Goal: Transaction & Acquisition: Obtain resource

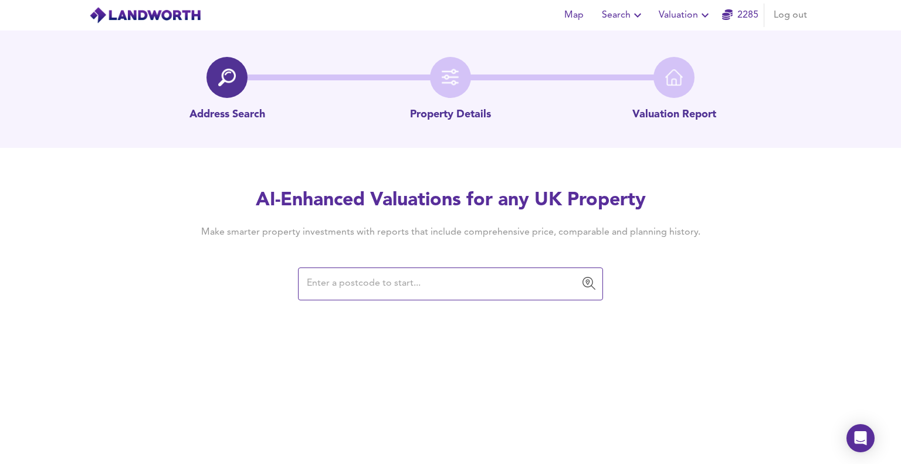
click at [365, 278] on input "text" at bounding box center [441, 284] width 277 height 22
paste input "YO14 9QQ"
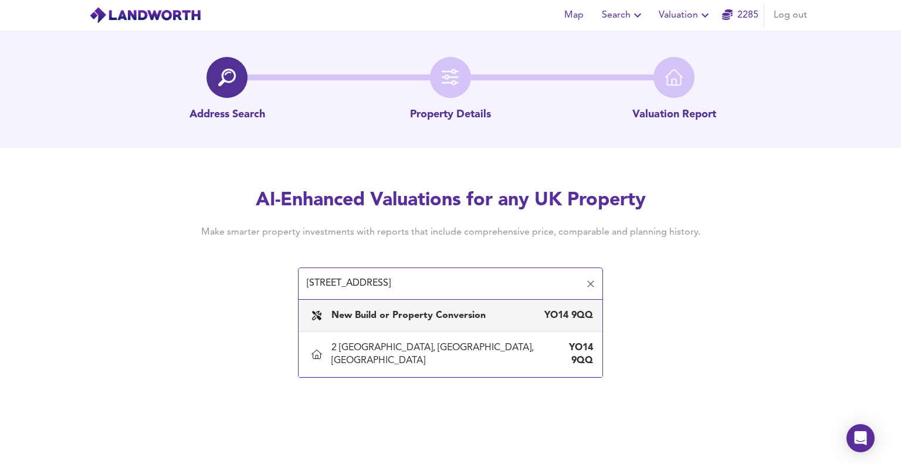
click at [351, 282] on input "[STREET_ADDRESS]" at bounding box center [441, 284] width 277 height 22
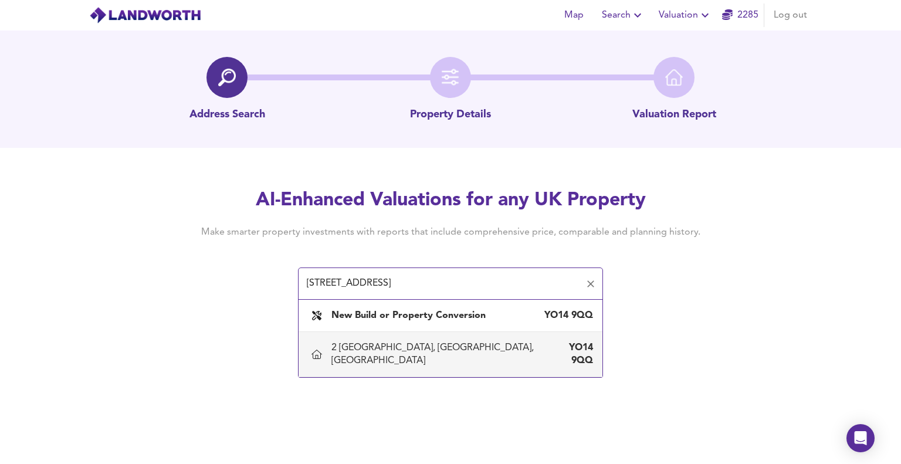
click at [388, 351] on div "2 [GEOGRAPHIC_DATA], [GEOGRAPHIC_DATA], [GEOGRAPHIC_DATA]" at bounding box center [438, 354] width 215 height 26
type input "2 [GEOGRAPHIC_DATA], [GEOGRAPHIC_DATA], [GEOGRAPHIC_DATA]"
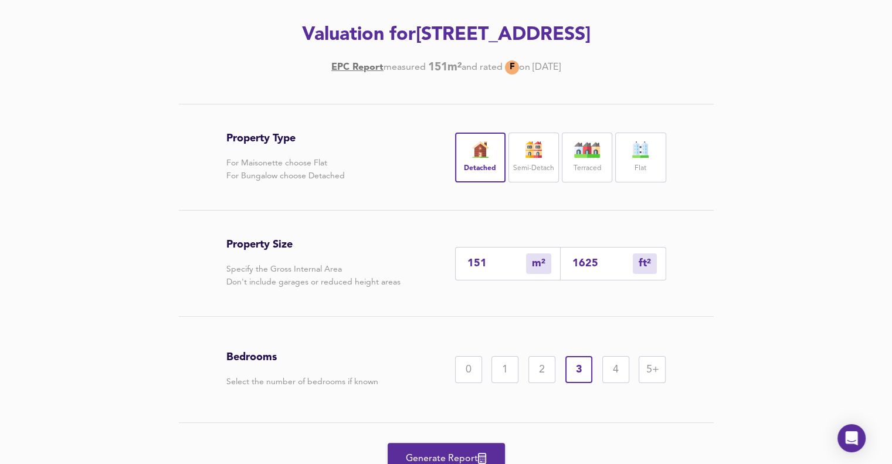
scroll to position [176, 0]
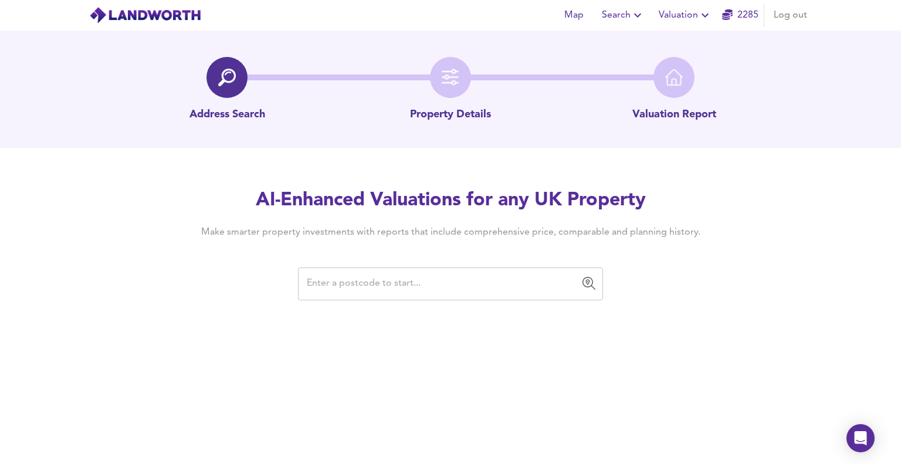
click at [355, 277] on input "text" at bounding box center [441, 284] width 277 height 22
paste input "[STREET_ADDRESS]"
type input "[STREET_ADDRESS]"
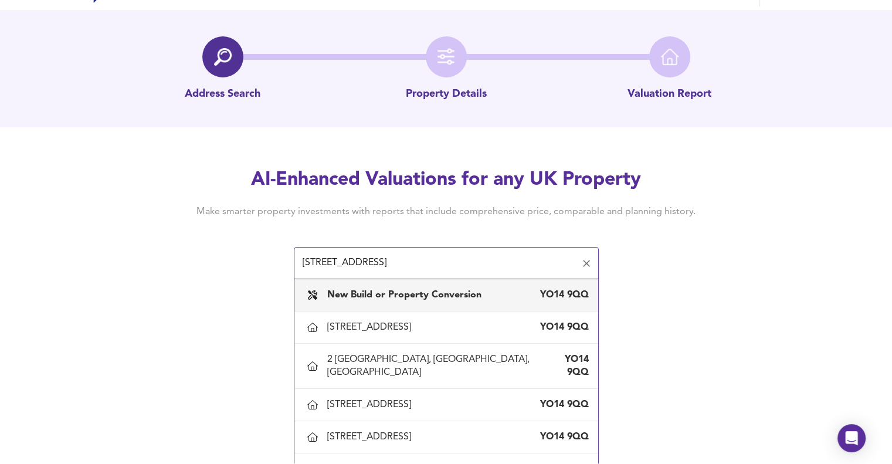
click at [427, 303] on div "New Build or Property Conversion YO14 9QQ" at bounding box center [446, 295] width 285 height 25
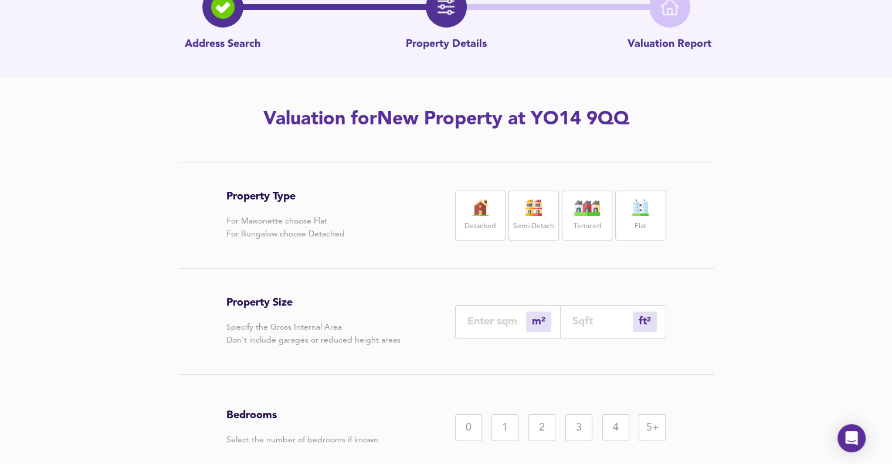
scroll to position [138, 0]
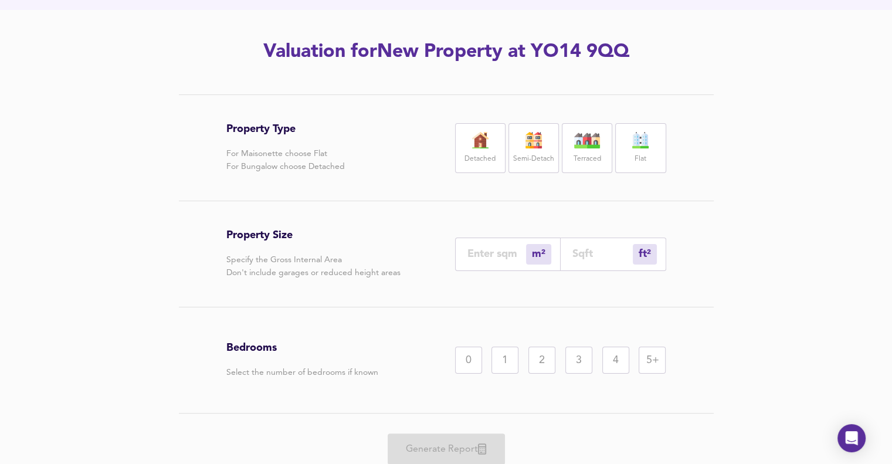
click at [490, 148] on div "Detached" at bounding box center [480, 148] width 50 height 50
click at [501, 260] on input "number" at bounding box center [496, 253] width 59 height 12
click at [478, 256] on input "number" at bounding box center [496, 253] width 59 height 12
drag, startPoint x: 589, startPoint y: 267, endPoint x: 589, endPoint y: 261, distance: 5.9
click at [589, 263] on div "ft² sqft" at bounding box center [613, 253] width 106 height 33
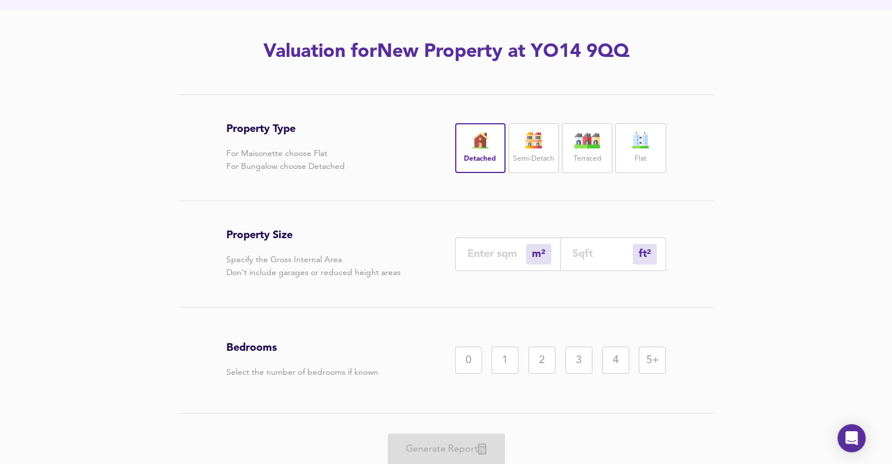
click at [588, 259] on div "ft² sqft" at bounding box center [613, 253] width 106 height 33
type input "0"
type input "1"
type input "12"
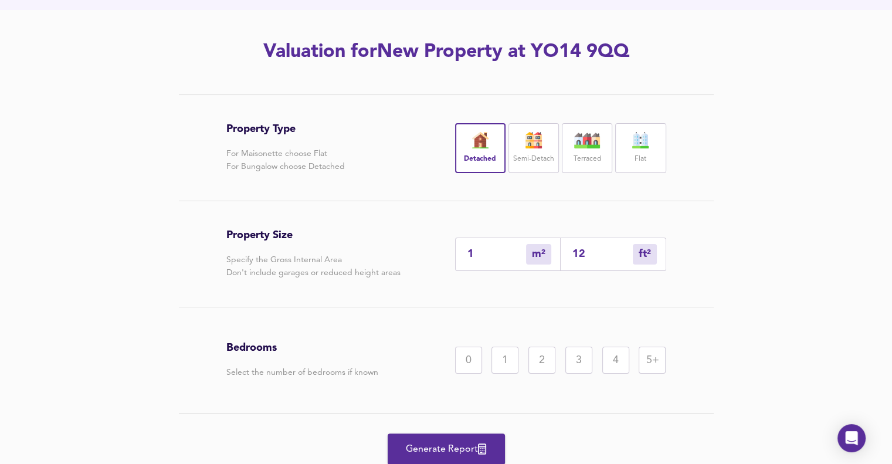
type input "12"
type input "124"
type input "116"
type input "1249"
click at [573, 363] on div "3" at bounding box center [578, 359] width 27 height 27
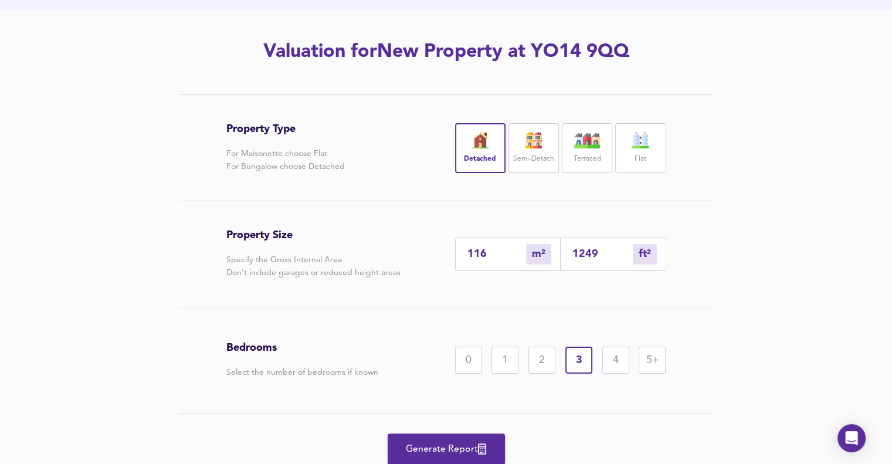
click at [433, 446] on span "Generate Report" at bounding box center [446, 449] width 94 height 16
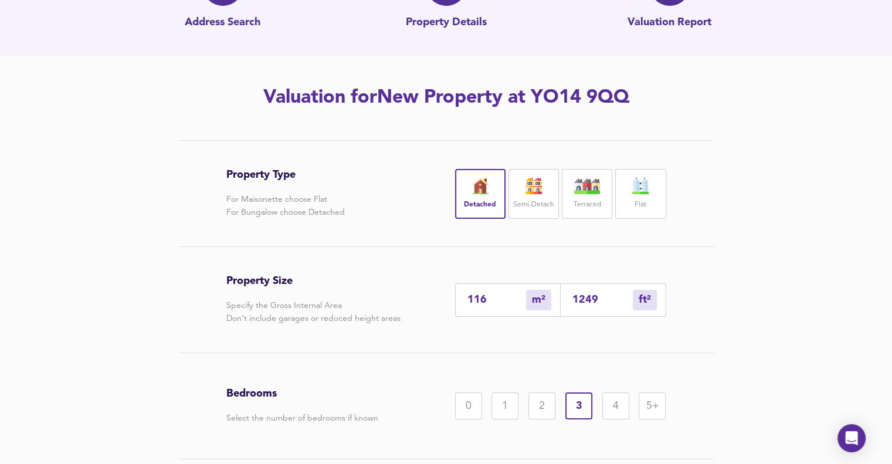
scroll to position [21, 0]
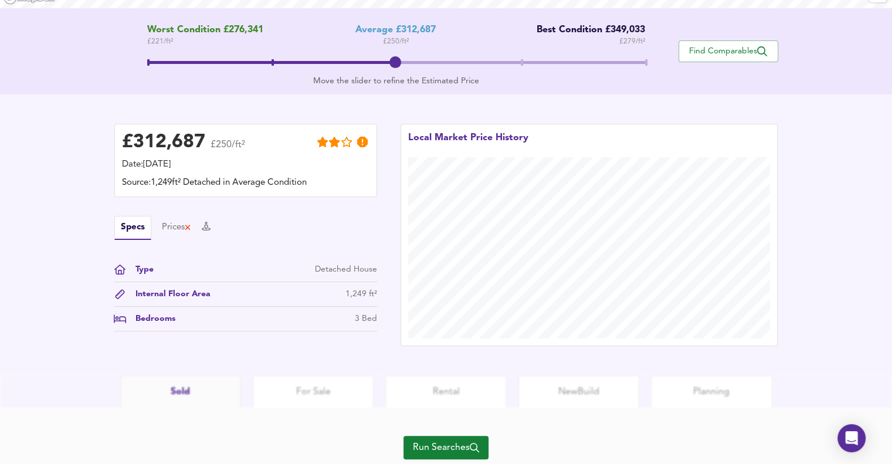
scroll to position [271, 0]
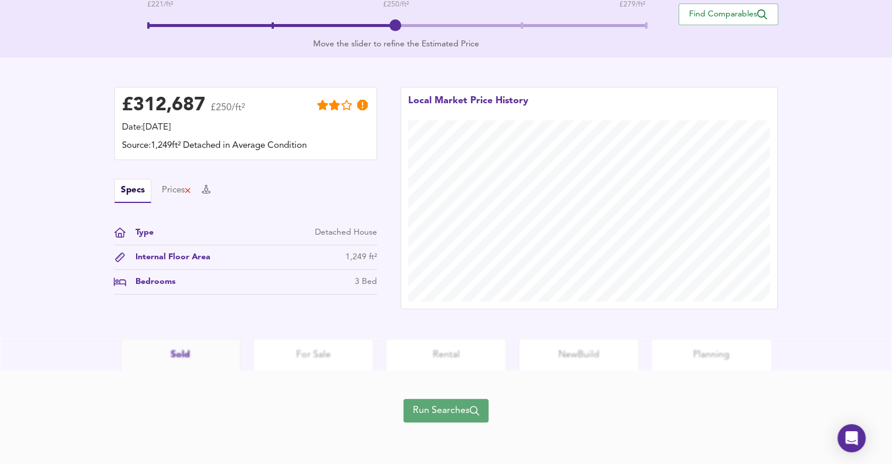
click at [440, 412] on span "Run Searches" at bounding box center [446, 410] width 66 height 16
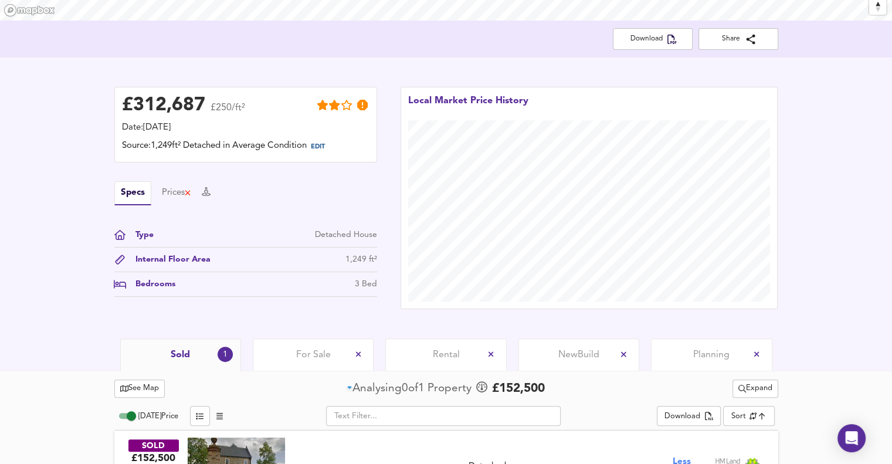
scroll to position [278, 0]
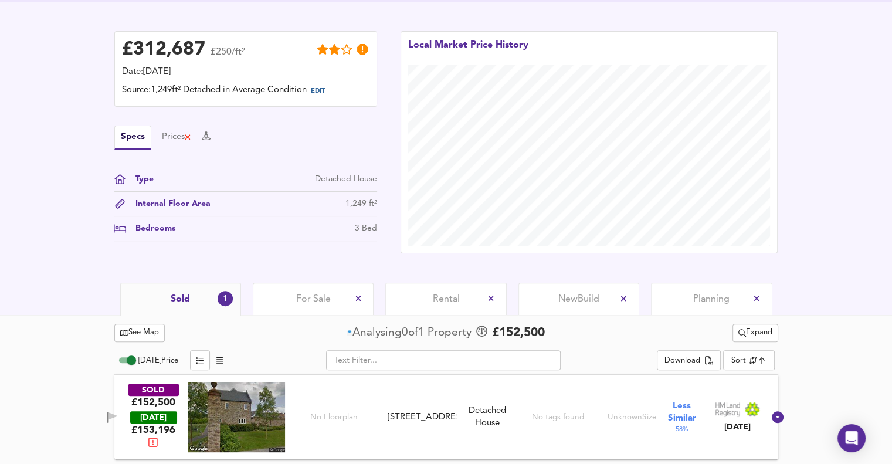
click at [748, 331] on span "Expand" at bounding box center [755, 332] width 34 height 13
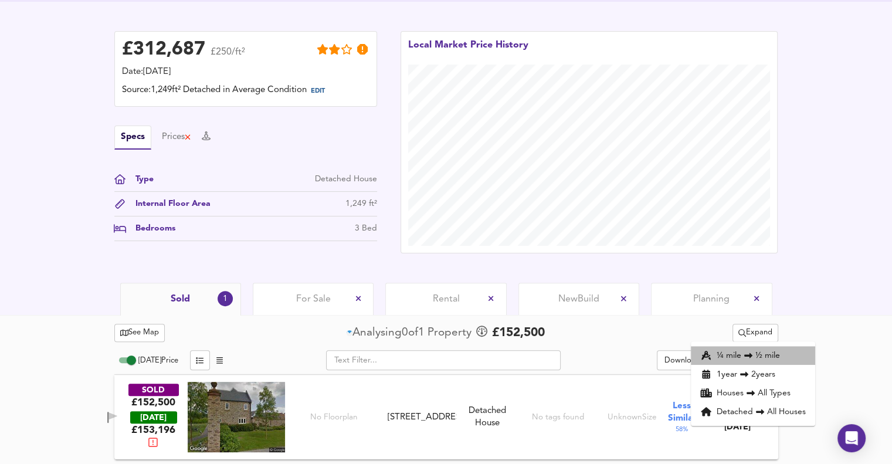
click at [734, 354] on li "¼ mile ½ mile" at bounding box center [753, 355] width 124 height 19
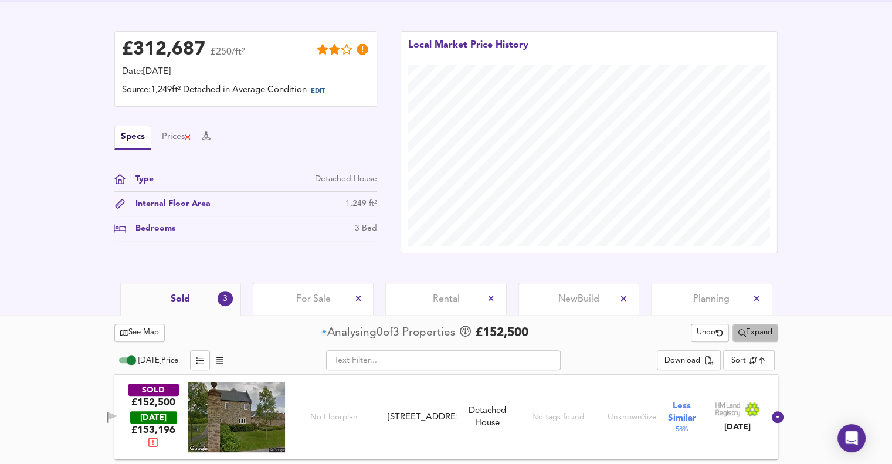
click at [743, 331] on span "Expand" at bounding box center [755, 332] width 34 height 13
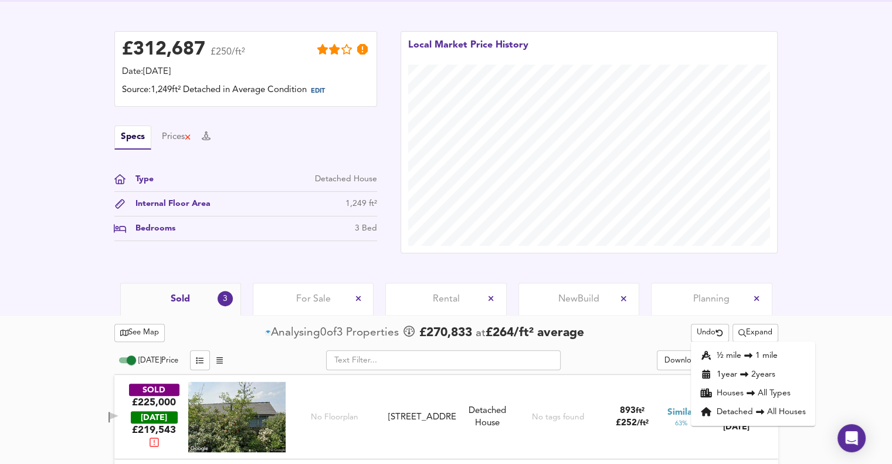
click at [723, 358] on li "½ mile 1 mile" at bounding box center [753, 355] width 124 height 19
click at [756, 334] on span "Expand" at bounding box center [755, 332] width 34 height 13
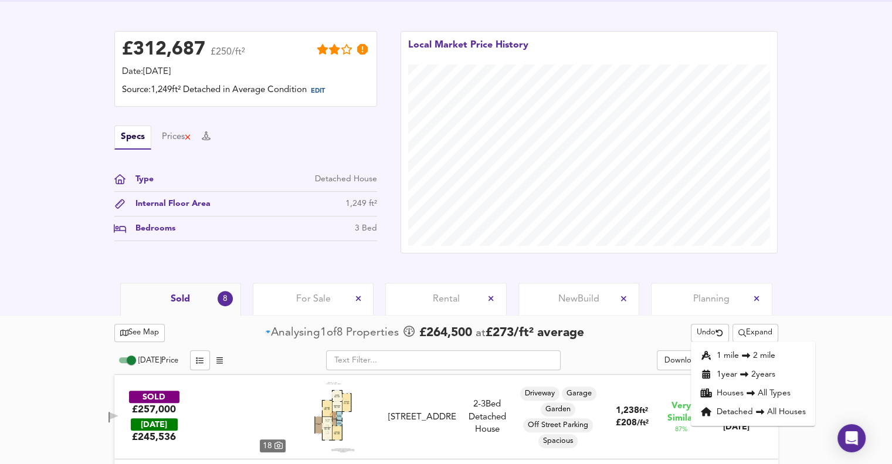
click at [725, 372] on li "1 year 2 years" at bounding box center [753, 374] width 124 height 19
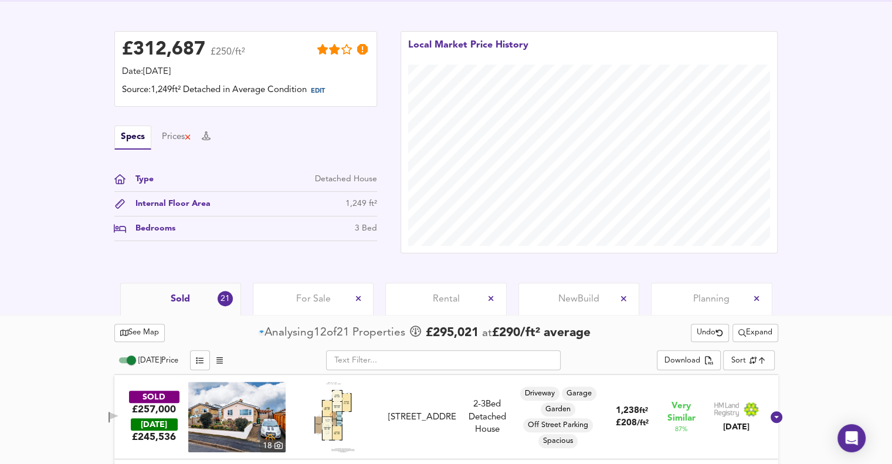
click at [758, 329] on span "Expand" at bounding box center [755, 332] width 34 height 13
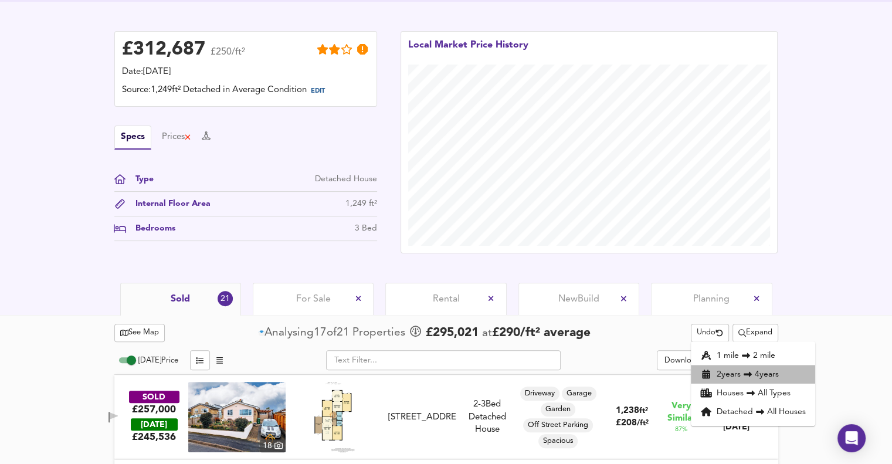
click at [737, 375] on li "2 year s 4 years" at bounding box center [753, 374] width 124 height 19
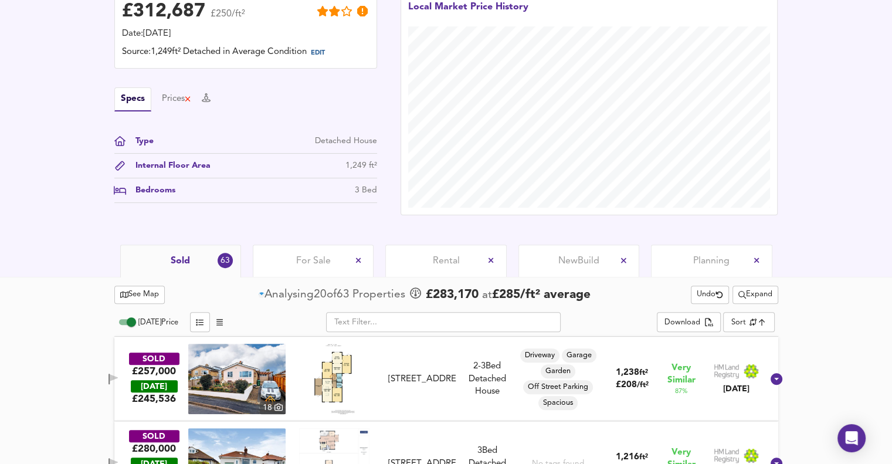
scroll to position [630, 0]
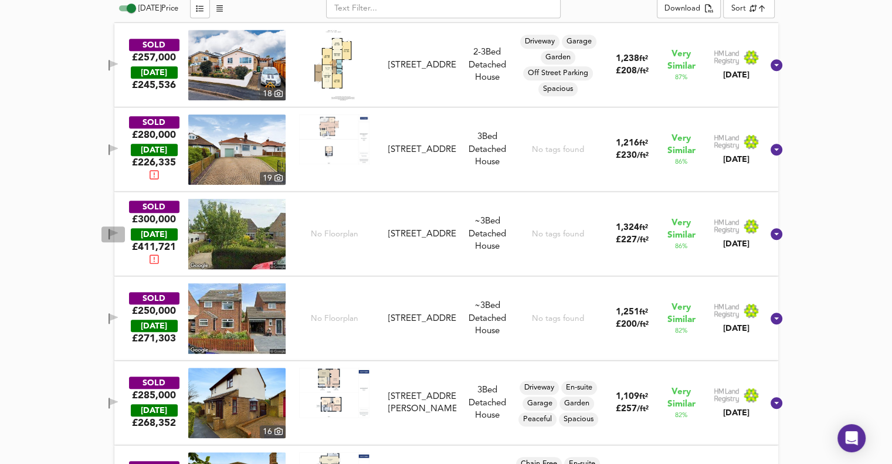
click at [118, 232] on icon "button" at bounding box center [113, 234] width 10 height 11
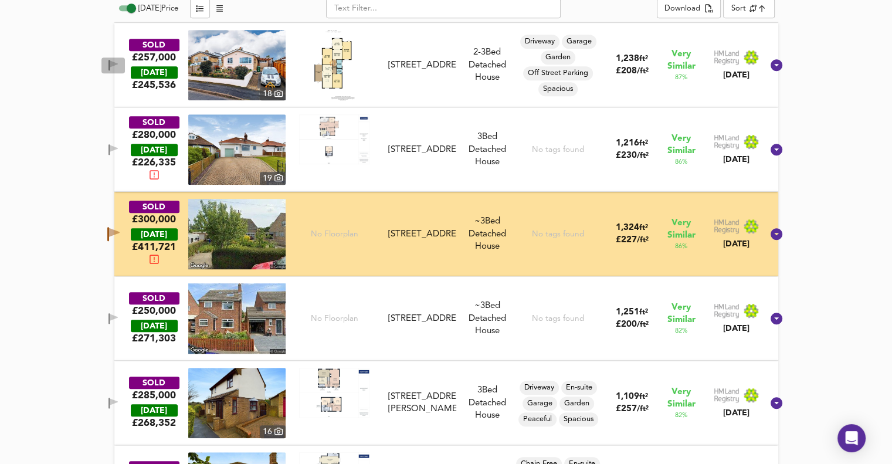
click at [118, 60] on icon "button" at bounding box center [113, 65] width 10 height 11
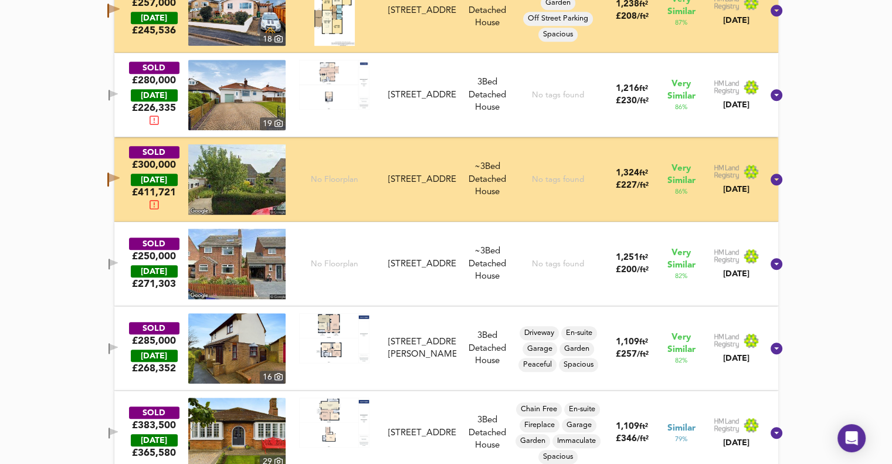
scroll to position [747, 0]
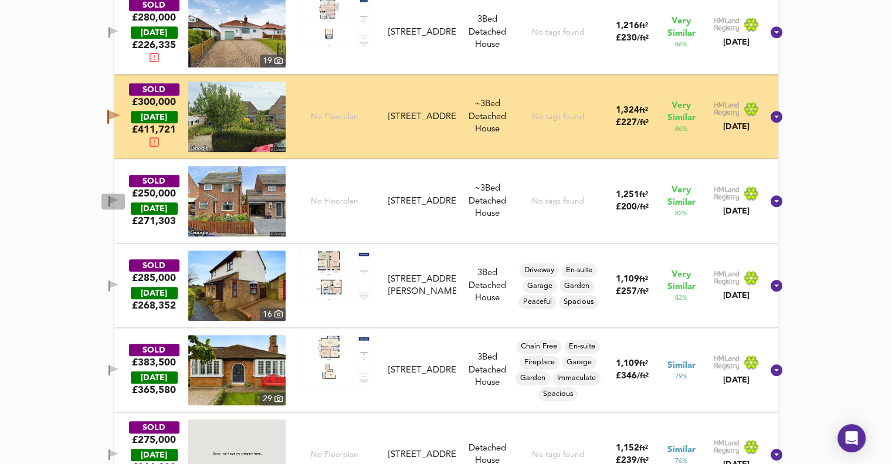
click at [124, 193] on button "button" at bounding box center [112, 201] width 23 height 16
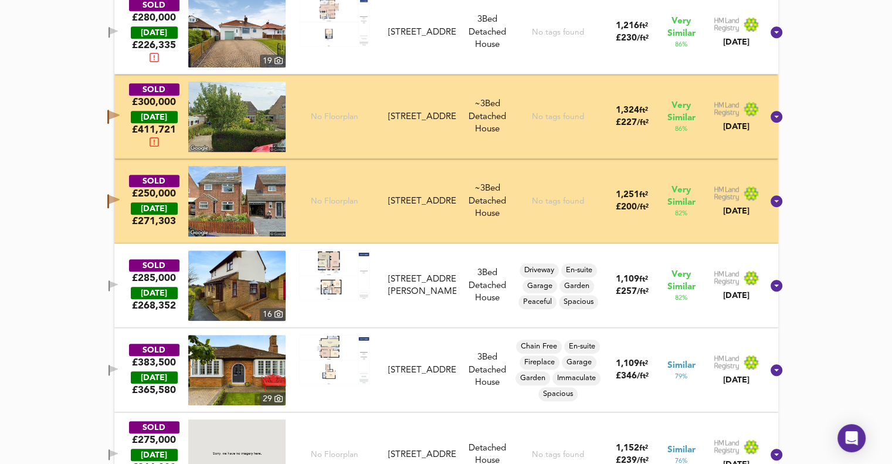
click at [124, 290] on button "button" at bounding box center [112, 286] width 23 height 16
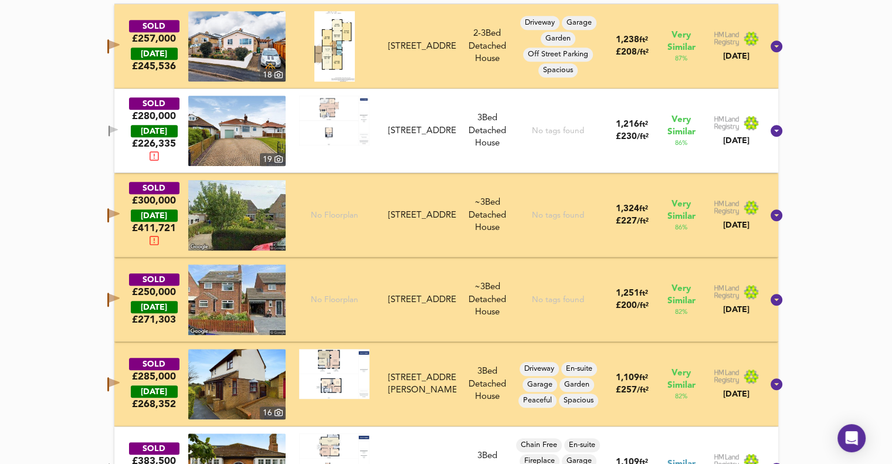
scroll to position [512, 0]
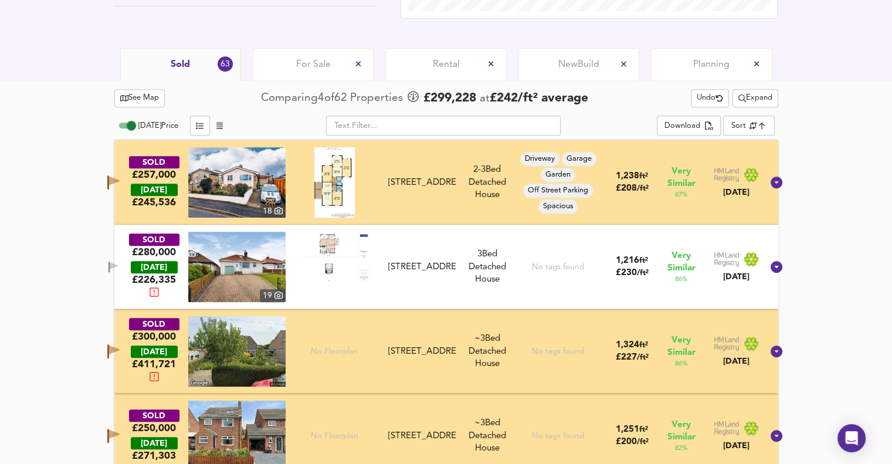
click at [118, 266] on icon "button" at bounding box center [114, 265] width 8 height 7
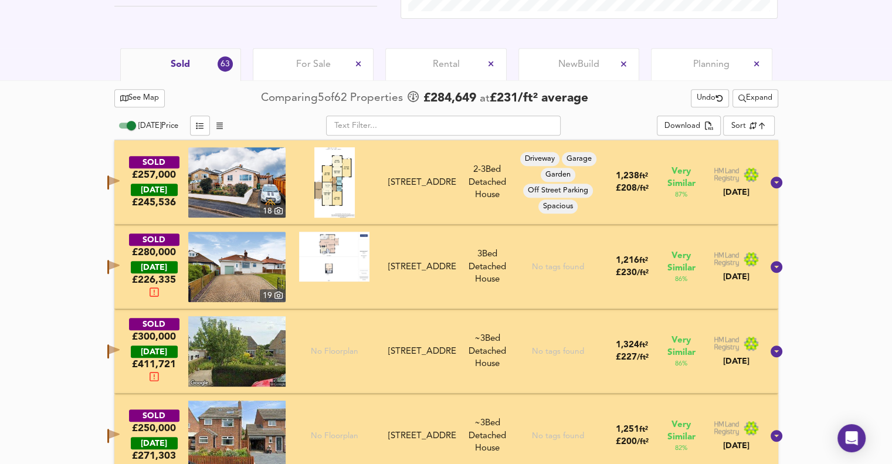
click at [120, 266] on icon "button" at bounding box center [114, 265] width 11 height 9
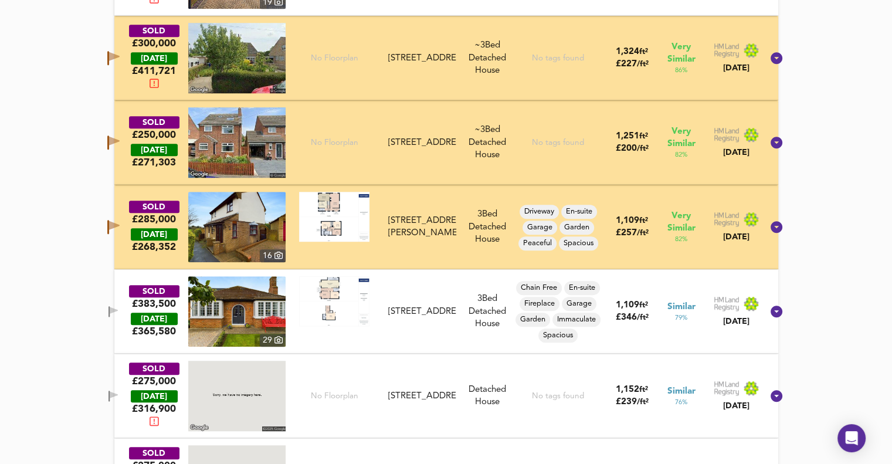
scroll to position [864, 0]
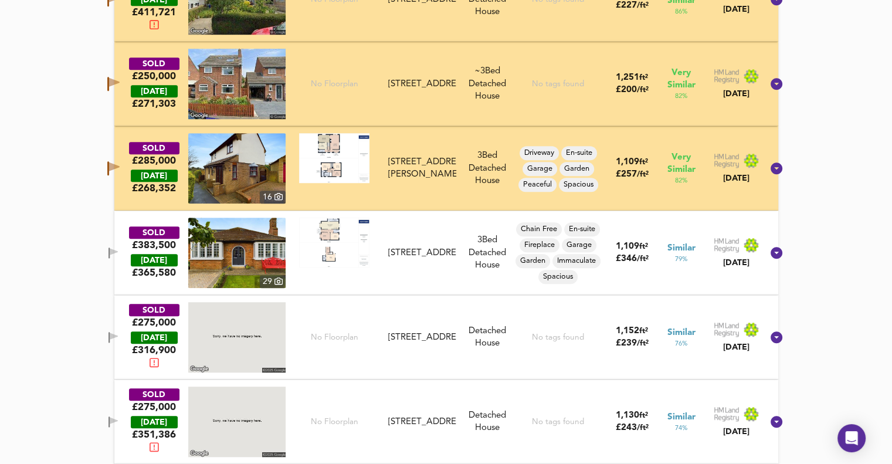
click at [124, 259] on button "button" at bounding box center [112, 253] width 23 height 16
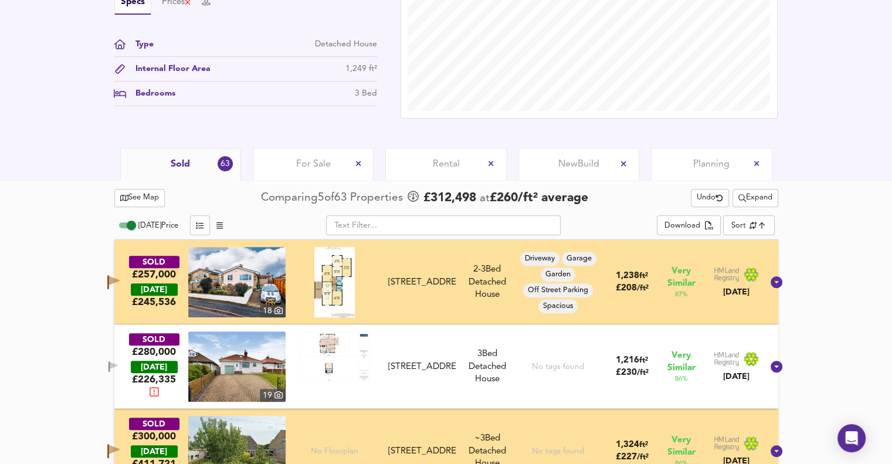
scroll to position [454, 0]
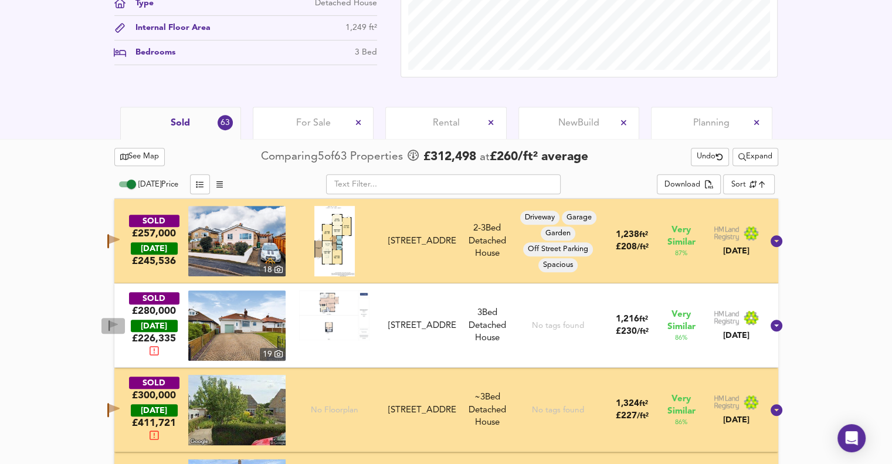
click at [110, 325] on icon "button" at bounding box center [108, 325] width 1 height 11
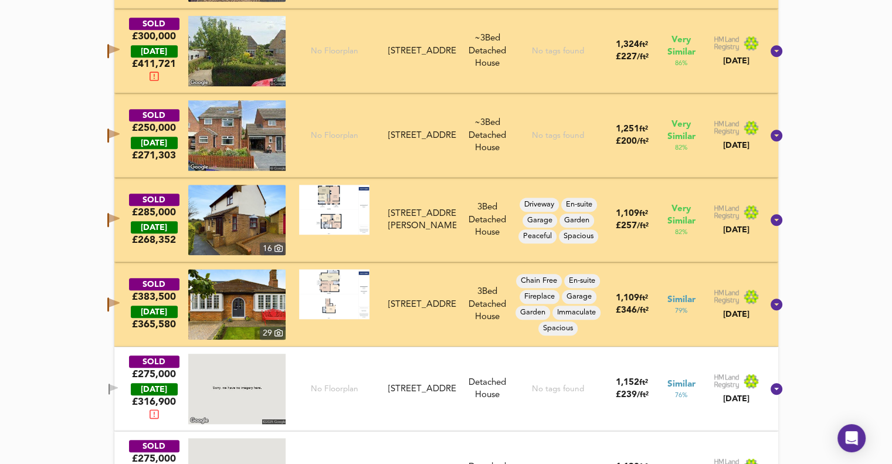
scroll to position [923, 0]
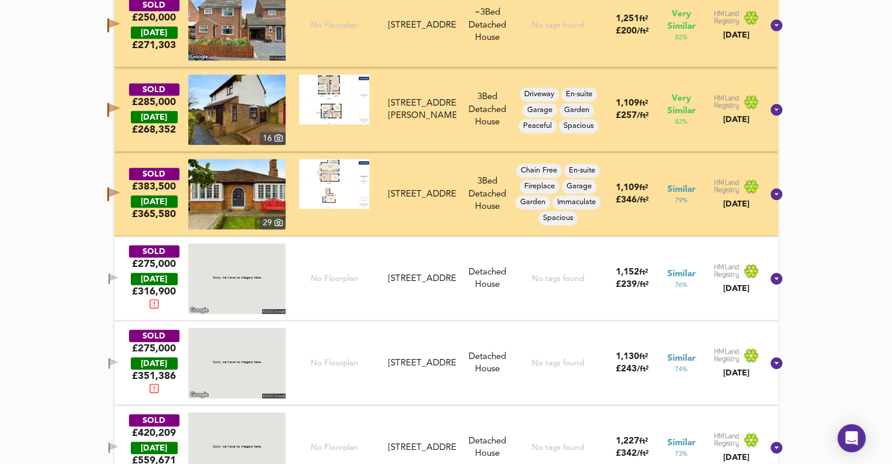
click at [110, 278] on icon "button" at bounding box center [108, 278] width 1 height 11
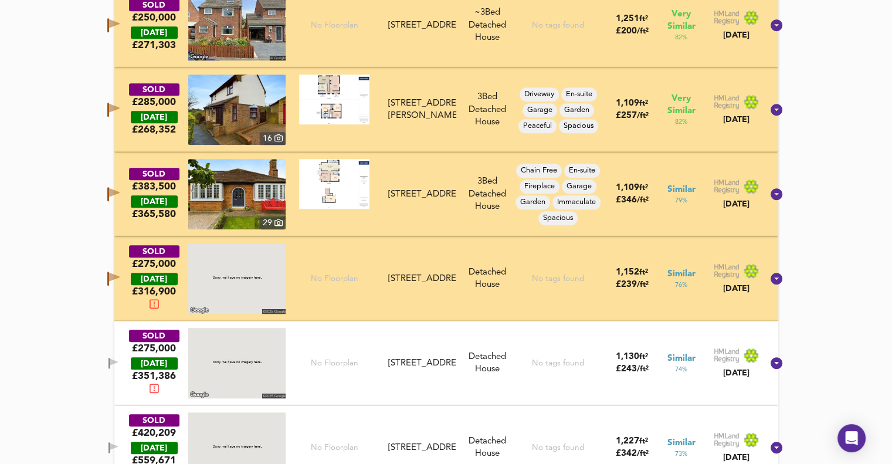
click at [110, 358] on icon "button" at bounding box center [108, 363] width 1 height 11
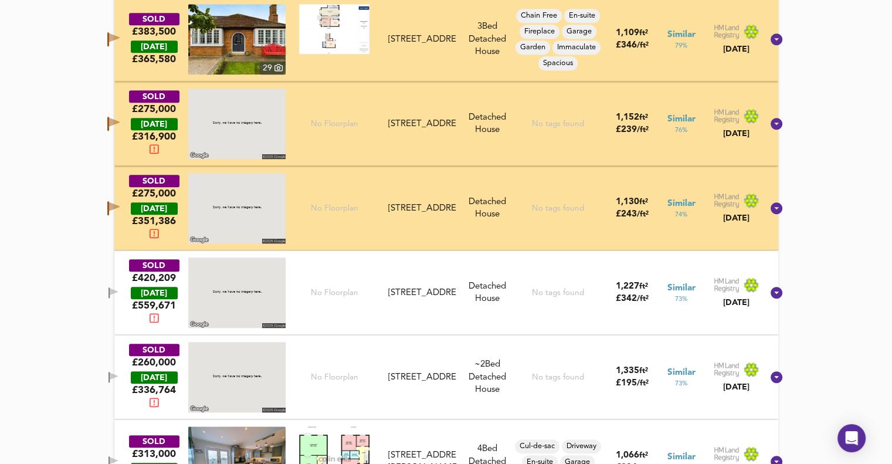
scroll to position [1099, 0]
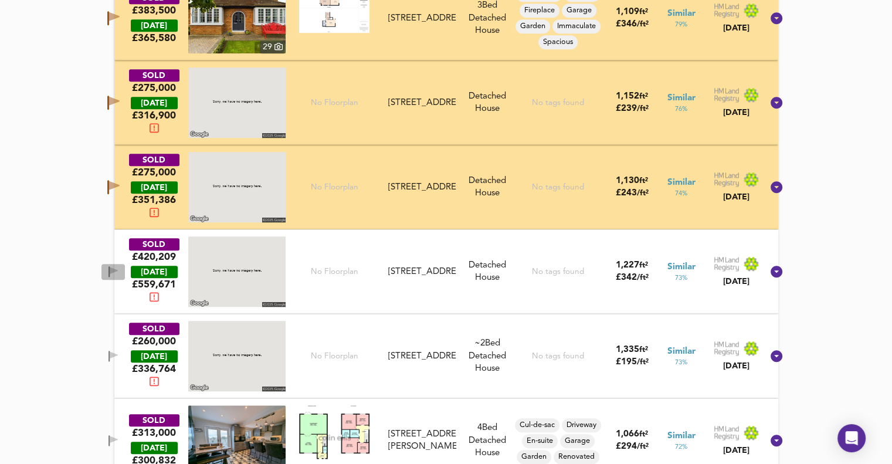
click at [118, 270] on icon "button" at bounding box center [114, 270] width 8 height 7
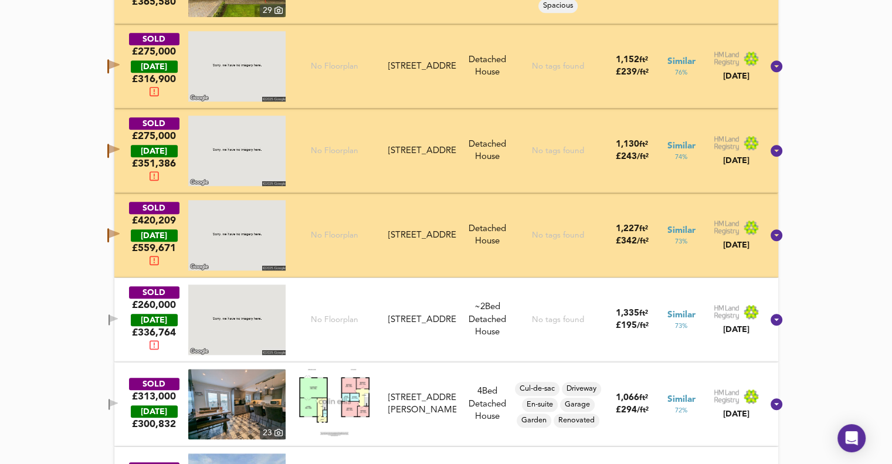
scroll to position [1216, 0]
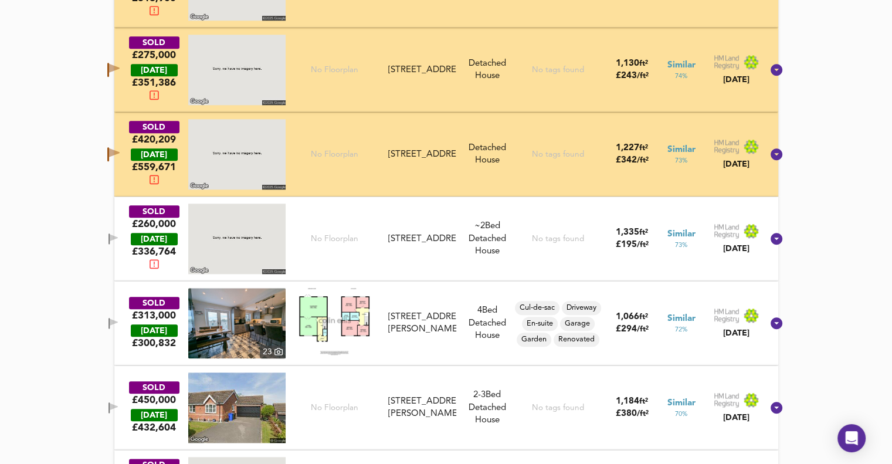
click at [118, 318] on icon "button" at bounding box center [114, 321] width 8 height 7
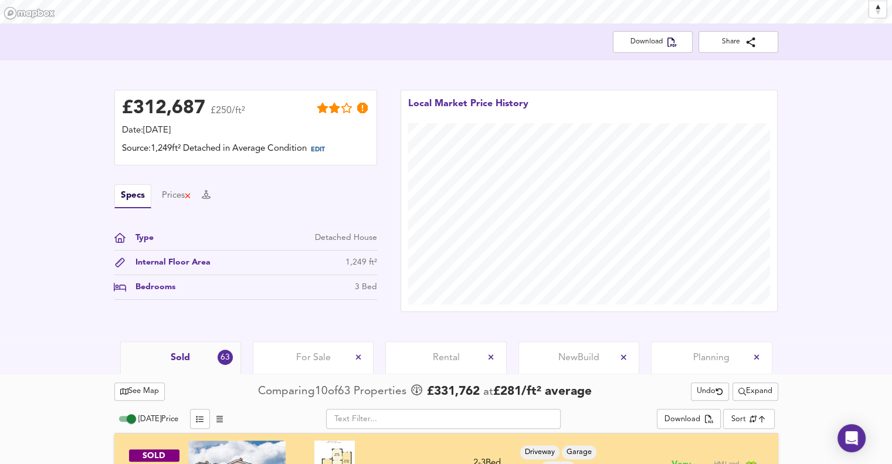
scroll to position [161, 0]
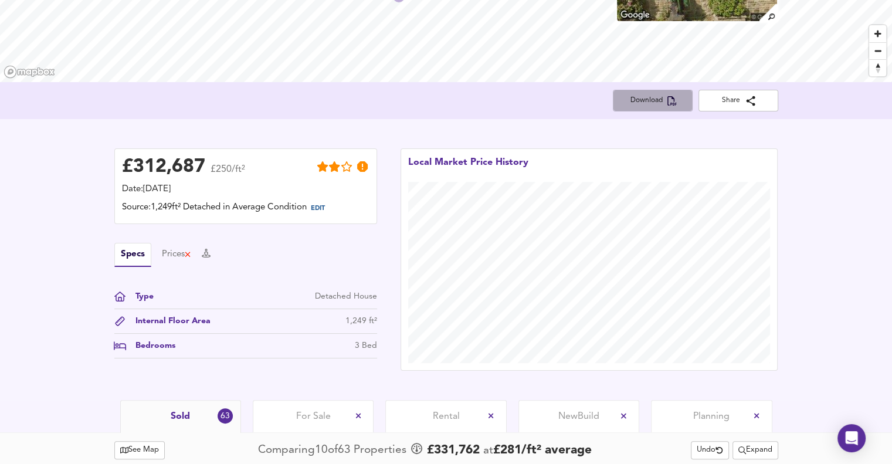
click at [645, 103] on span "Download" at bounding box center [652, 100] width 61 height 12
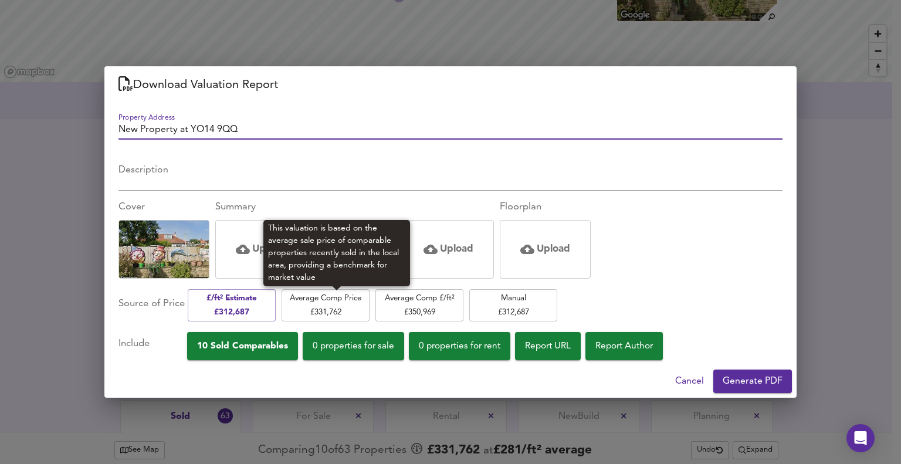
click at [335, 297] on span "Average Comp Price £ 331,762" at bounding box center [325, 305] width 76 height 28
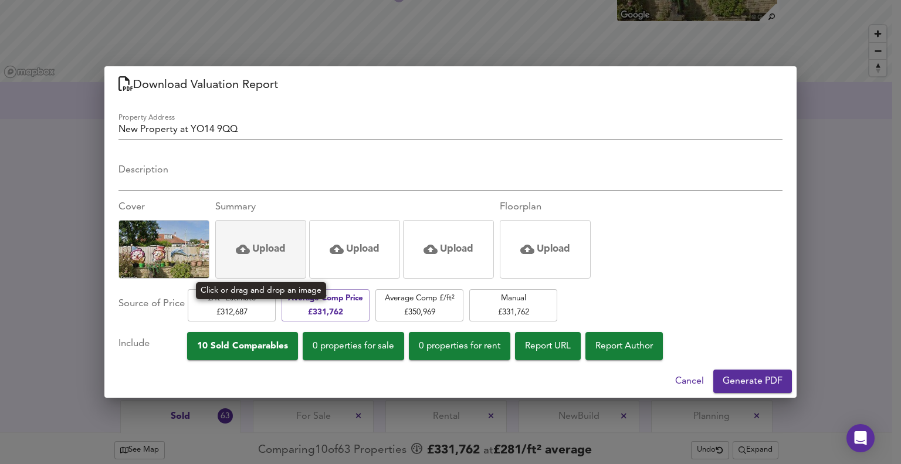
click at [273, 240] on div "Upload" at bounding box center [261, 249] width 50 height 47
drag, startPoint x: 238, startPoint y: 233, endPoint x: 673, endPoint y: 215, distance: 435.4
click at [673, 215] on div "Cover Summary Upload Upload Upload Floorplan Upload" at bounding box center [450, 239] width 664 height 79
click at [257, 249] on h5 "Upload" at bounding box center [268, 249] width 33 height 14
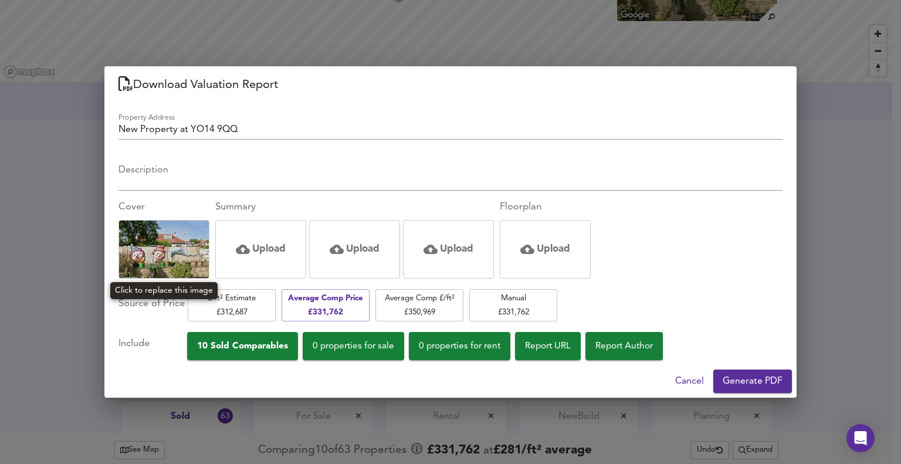
click at [176, 249] on img at bounding box center [164, 249] width 90 height 64
click at [151, 237] on img at bounding box center [164, 249] width 90 height 64
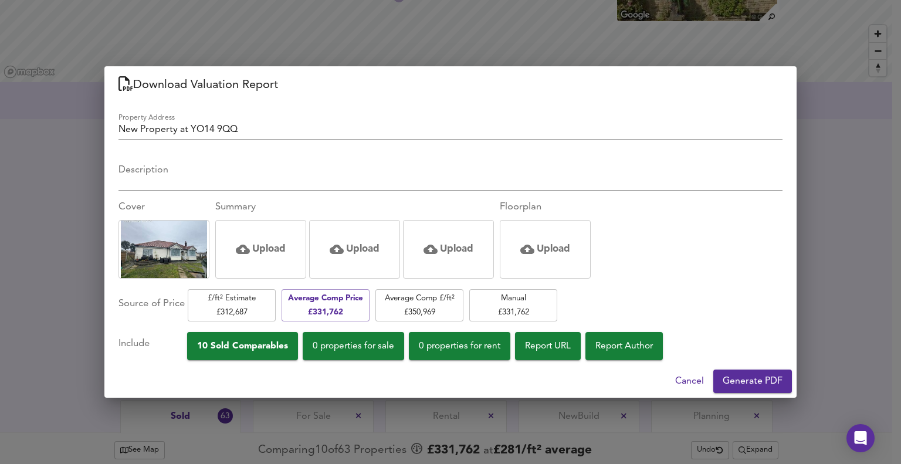
click at [699, 266] on div "Cover Summary Upload Upload Upload Floorplan Upload" at bounding box center [450, 239] width 664 height 79
click at [739, 376] on span "Generate PDF" at bounding box center [752, 381] width 60 height 16
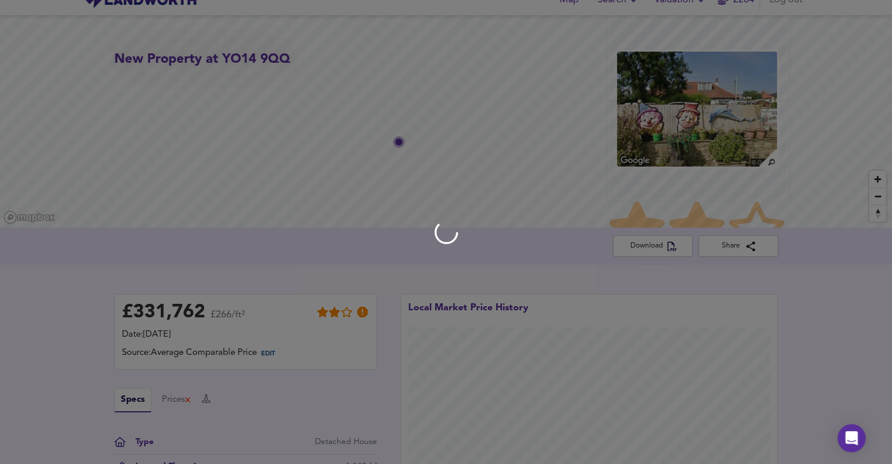
scroll to position [0, 0]
